Goal: Task Accomplishment & Management: Manage account settings

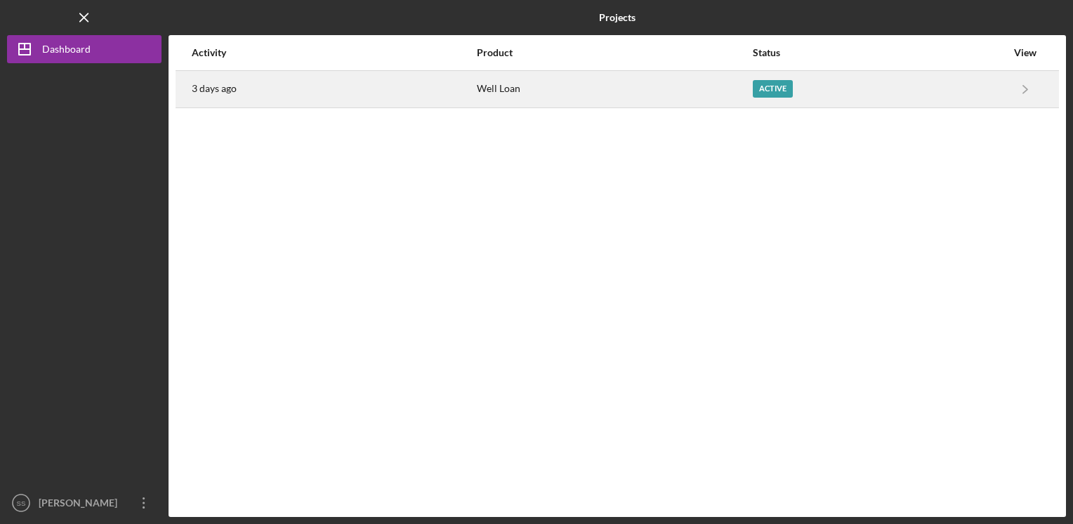
click at [758, 94] on div "Active" at bounding box center [772, 89] width 40 height 18
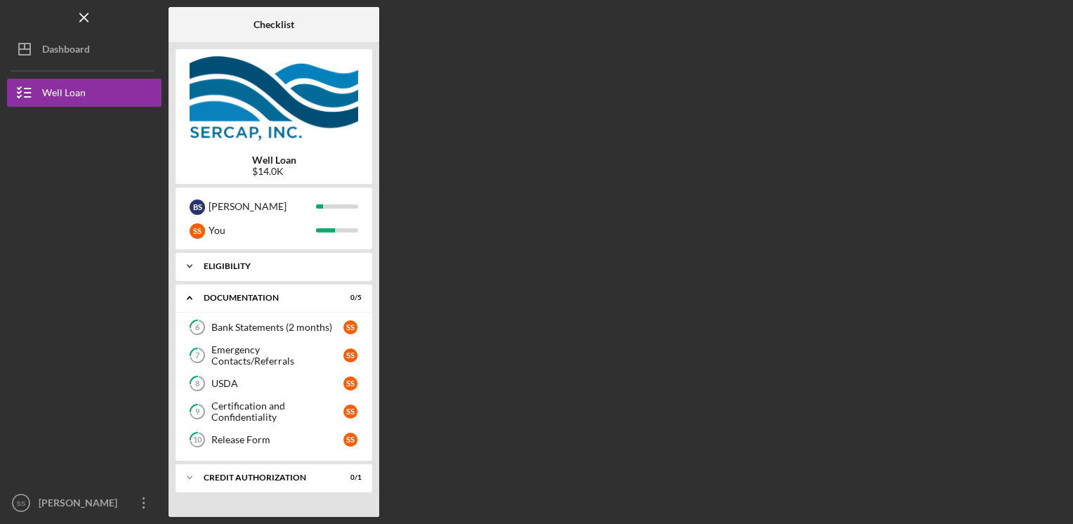
click at [286, 264] on div "Eligibility" at bounding box center [279, 266] width 151 height 8
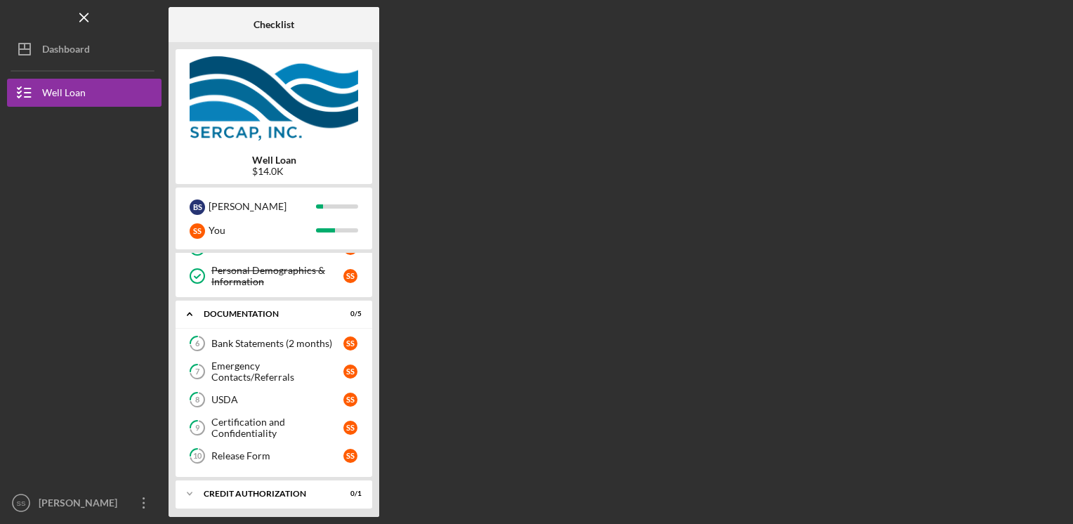
scroll to position [134, 0]
click at [292, 488] on div "CREDIT AUTHORIZATION" at bounding box center [279, 491] width 151 height 8
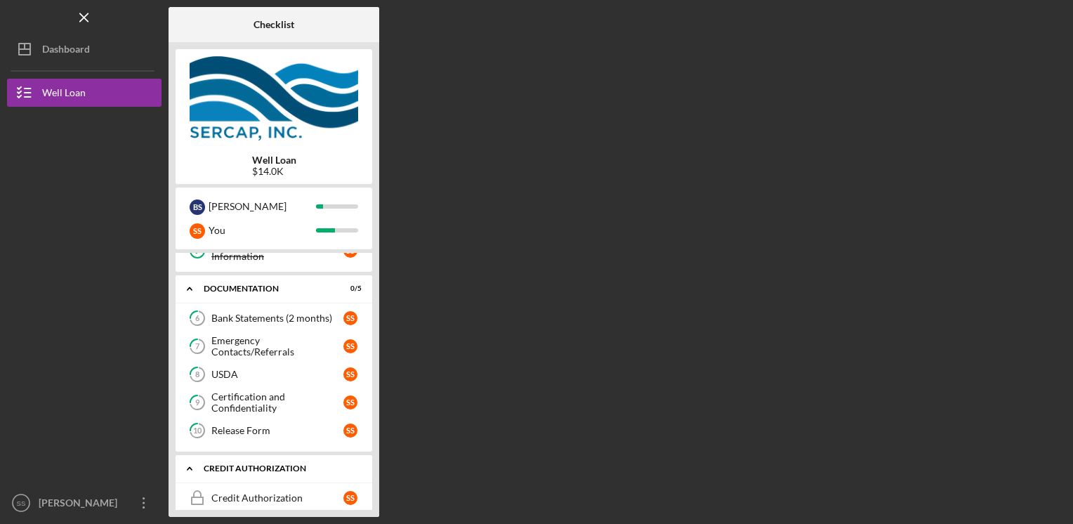
scroll to position [169, 0]
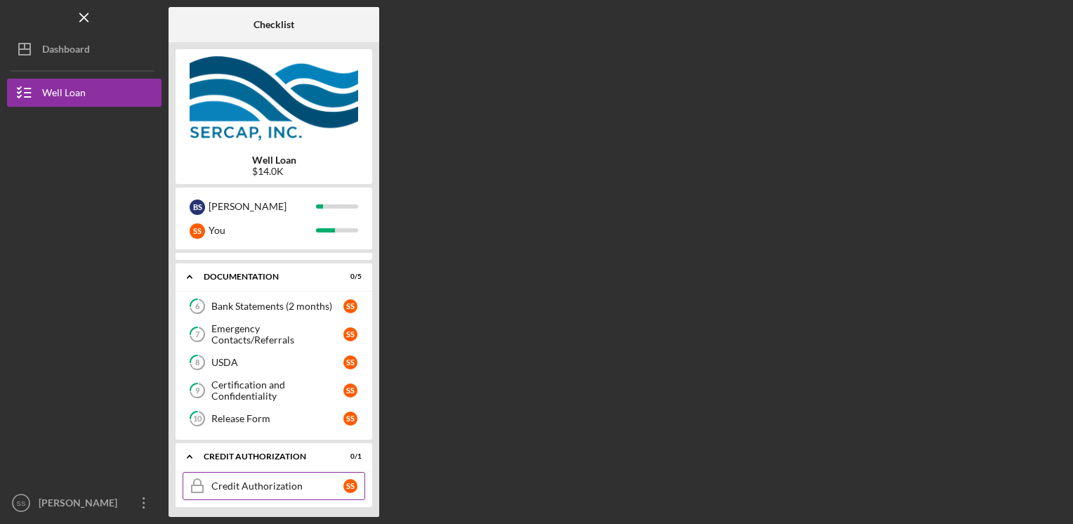
click at [290, 487] on div "Credit Authorization" at bounding box center [277, 485] width 132 height 11
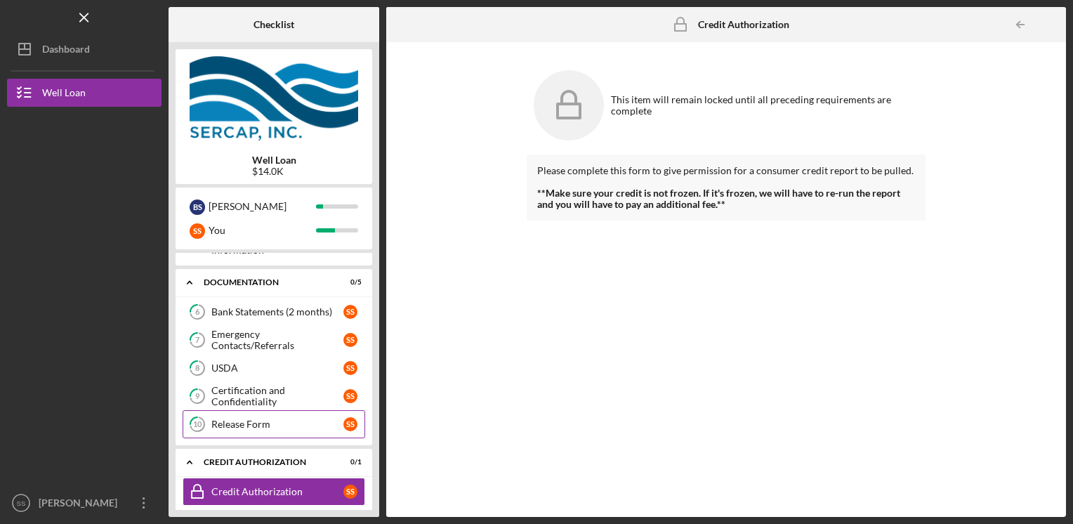
scroll to position [169, 0]
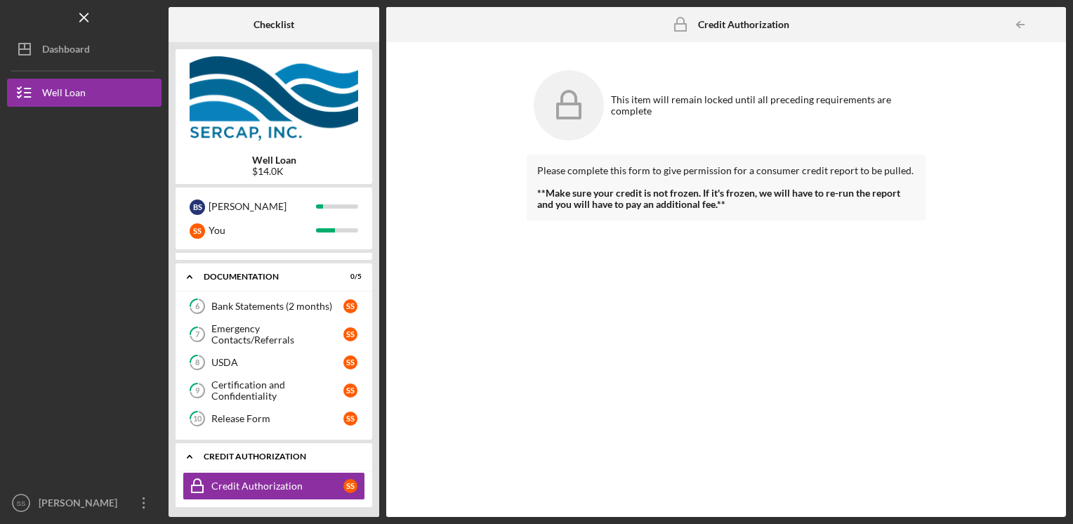
click at [271, 447] on div "Icon/Expander CREDIT AUTHORIZATION 0 / 1" at bounding box center [273, 456] width 197 height 29
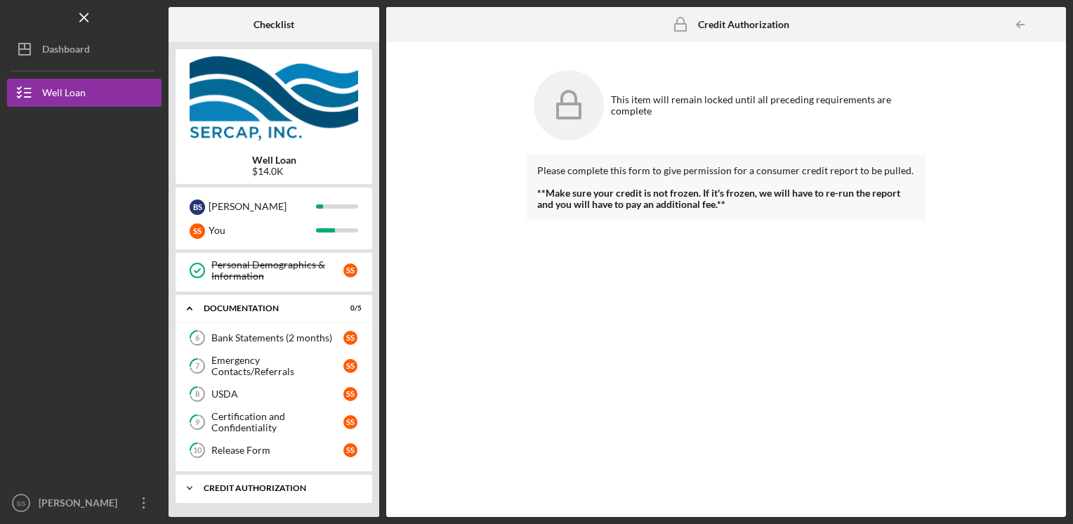
scroll to position [134, 0]
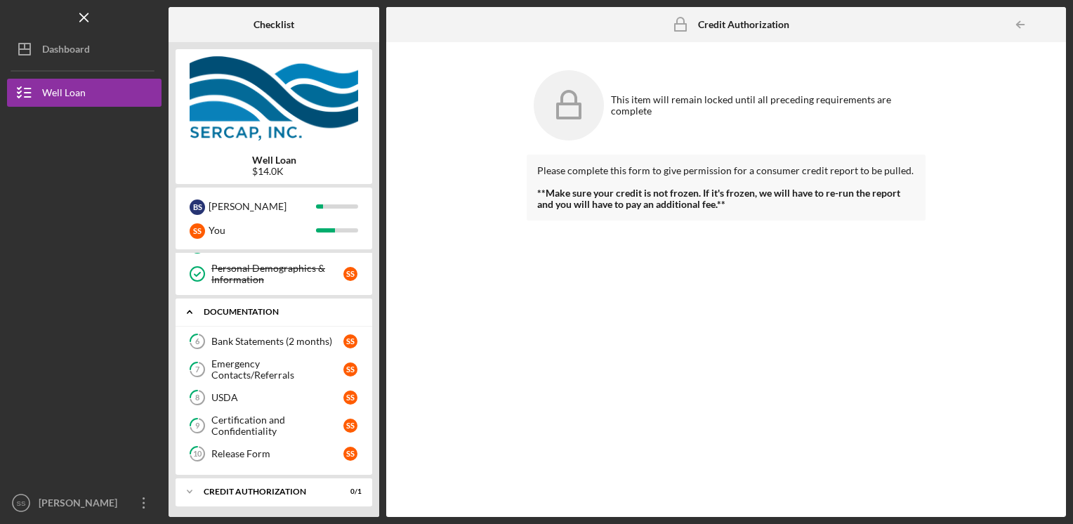
click at [195, 310] on icon "Icon/Expander" at bounding box center [189, 312] width 28 height 28
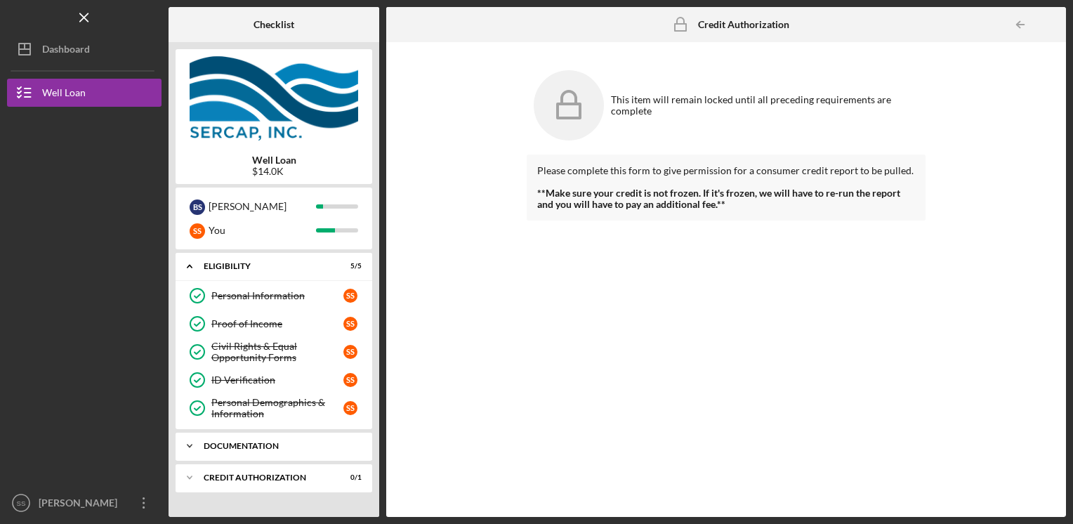
scroll to position [0, 0]
click at [196, 265] on icon "Icon/Expander" at bounding box center [189, 266] width 28 height 28
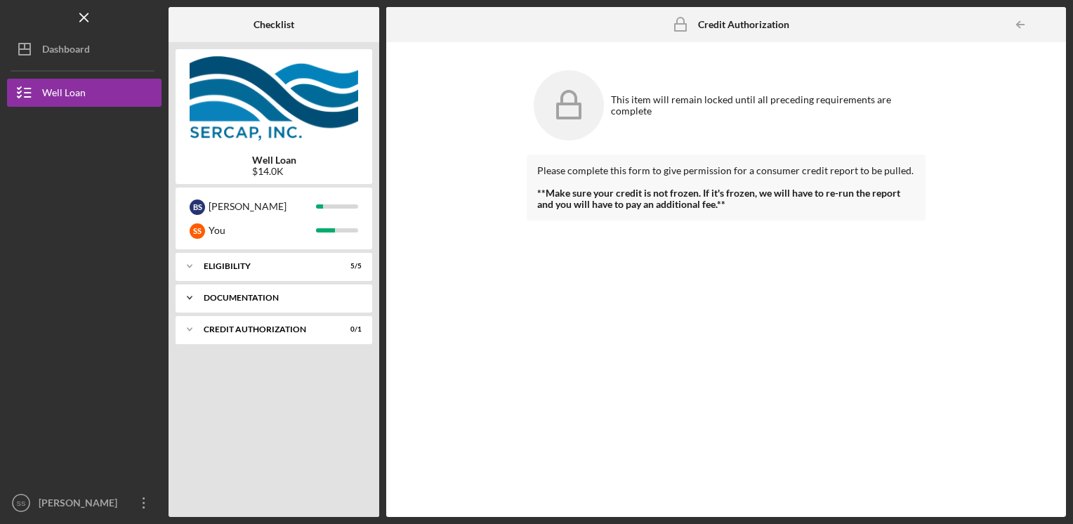
click at [225, 287] on div "Icon/Expander Documentation 0 / 5" at bounding box center [273, 298] width 197 height 28
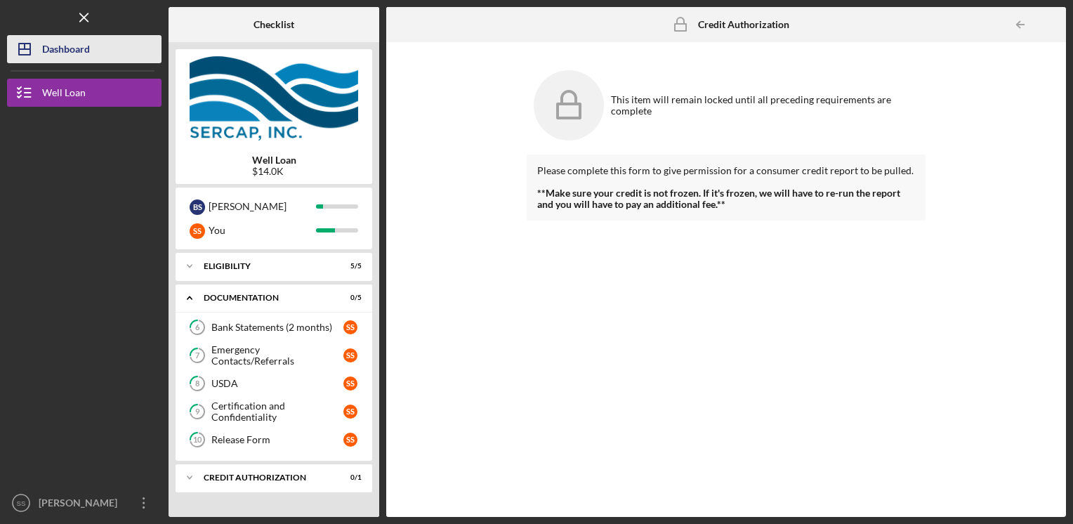
click at [82, 53] on div "Dashboard" at bounding box center [66, 51] width 48 height 32
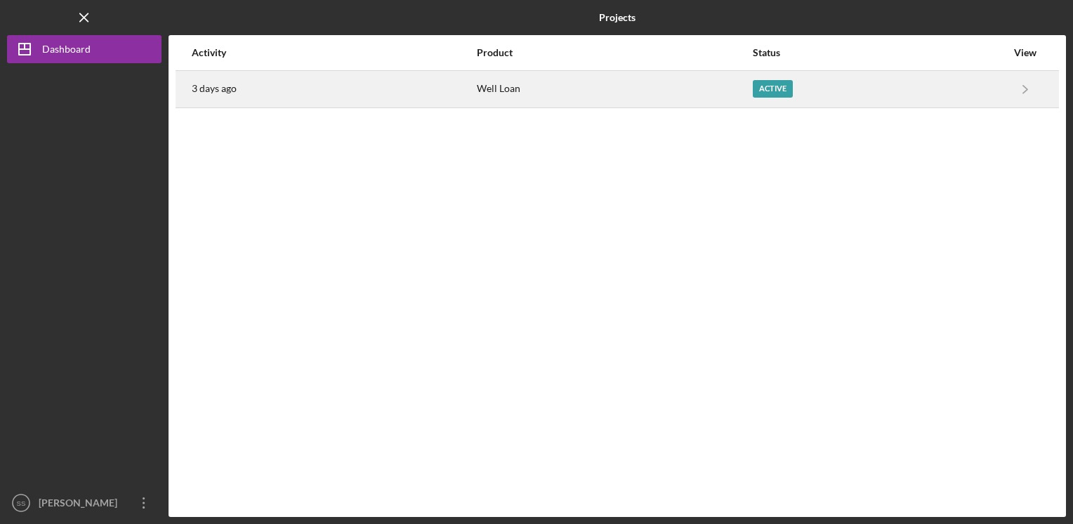
click at [771, 87] on div "Active" at bounding box center [772, 89] width 40 height 18
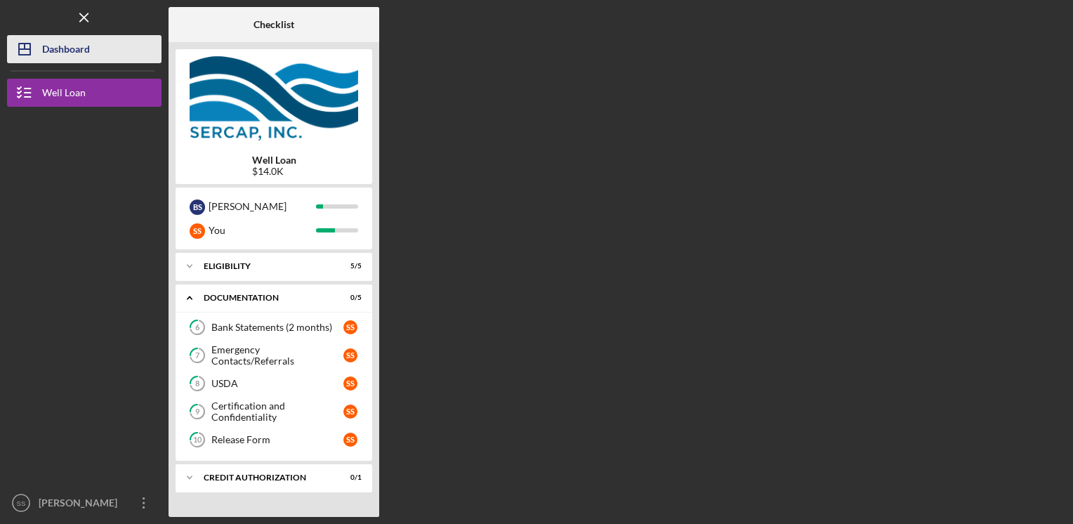
click at [75, 50] on div "Dashboard" at bounding box center [66, 51] width 48 height 32
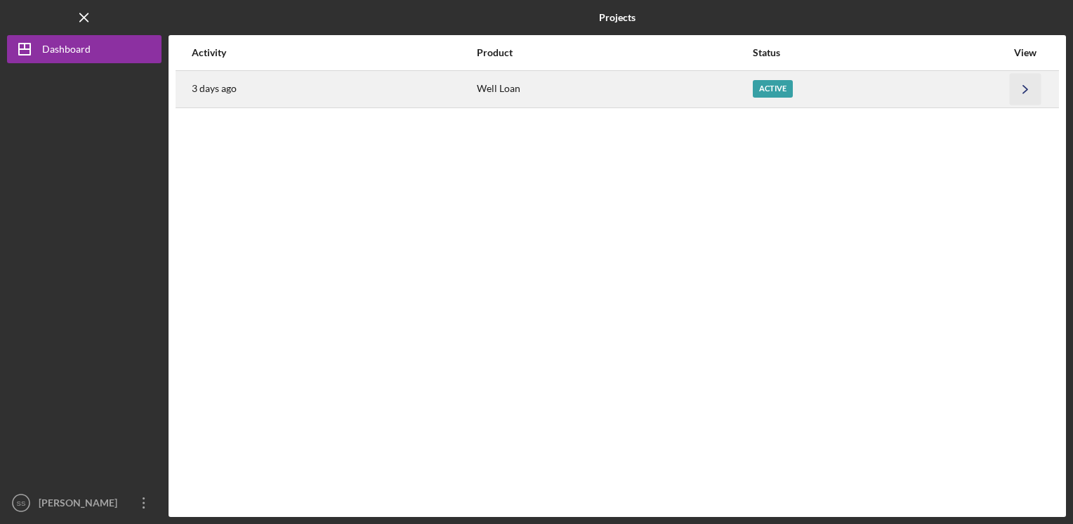
click at [1025, 86] on icon "Icon/Navigate" at bounding box center [1025, 89] width 32 height 32
